Goal: Transaction & Acquisition: Subscribe to service/newsletter

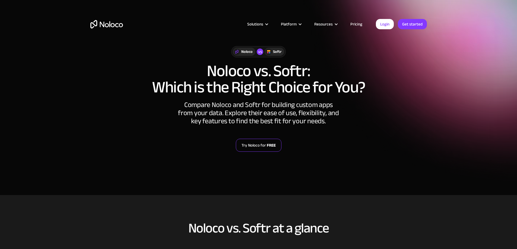
click at [248, 142] on link "Try Noloco for FREE" at bounding box center [259, 145] width 46 height 13
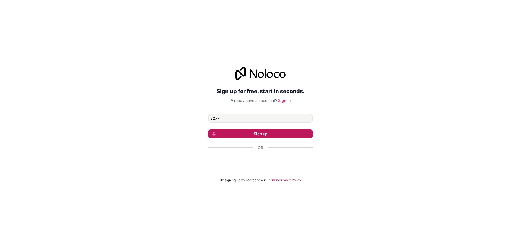
type input "[EMAIL_ADDRESS][DOMAIN_NAME]"
